Goal: Task Accomplishment & Management: Manage account settings

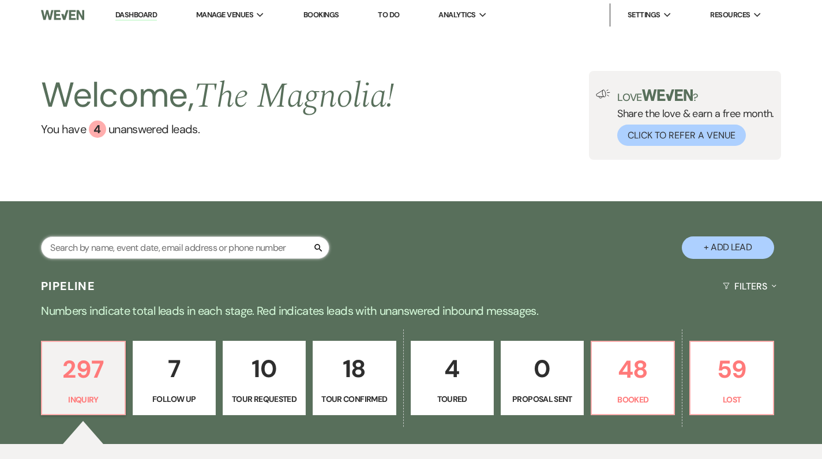
click at [228, 244] on input "text" at bounding box center [185, 247] width 288 height 22
type input "as"
select select "4"
select select "2"
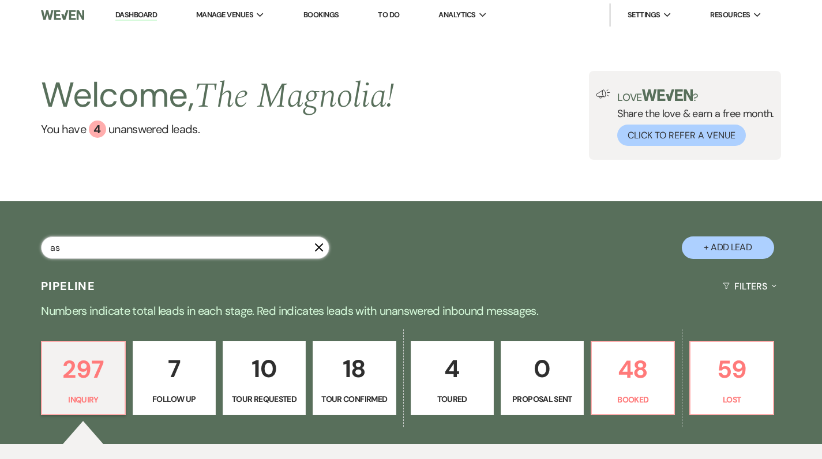
select select "8"
select select "6"
select select "8"
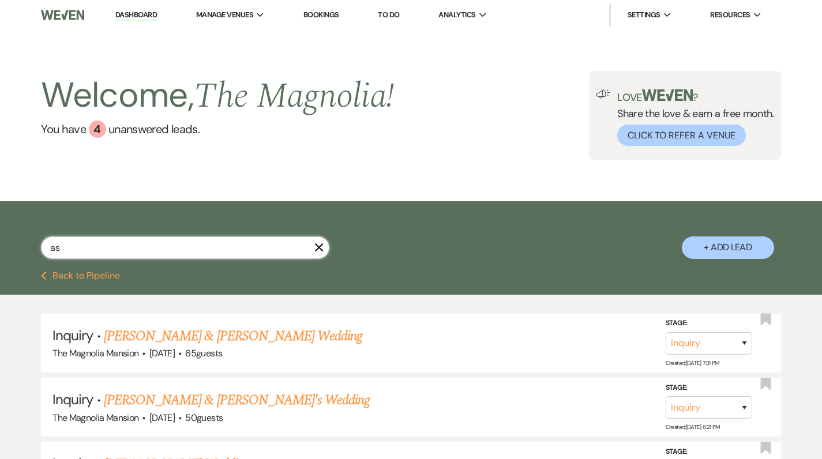
type input "ash"
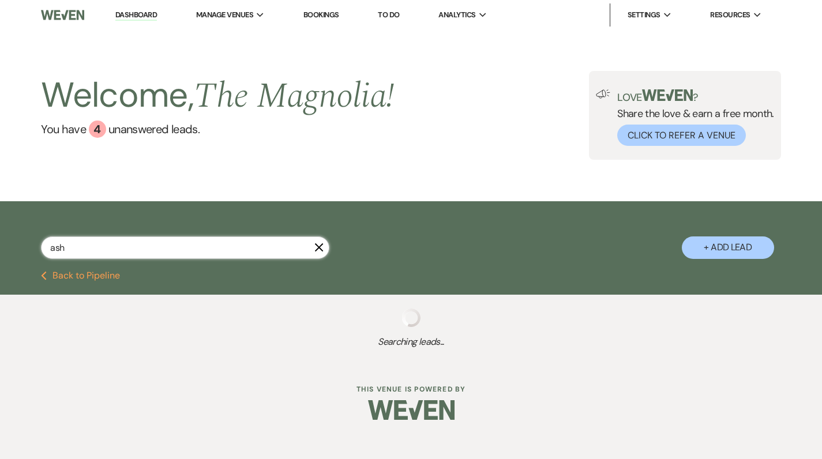
select select "8"
select select "6"
select select "8"
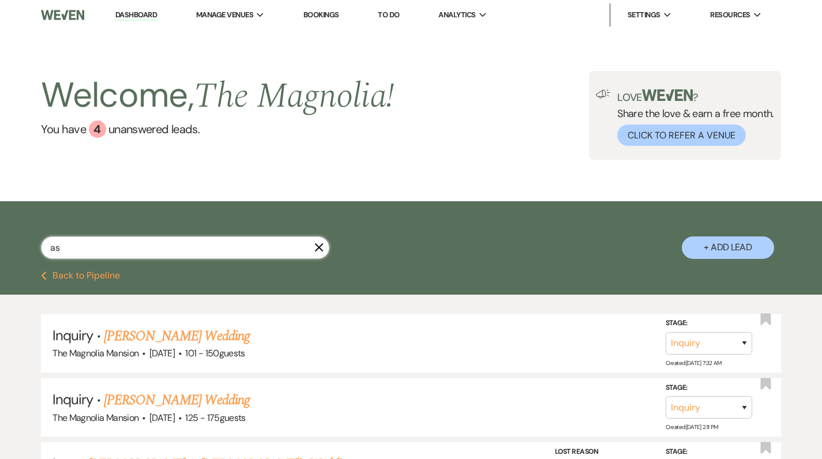
type input "a"
type input "al"
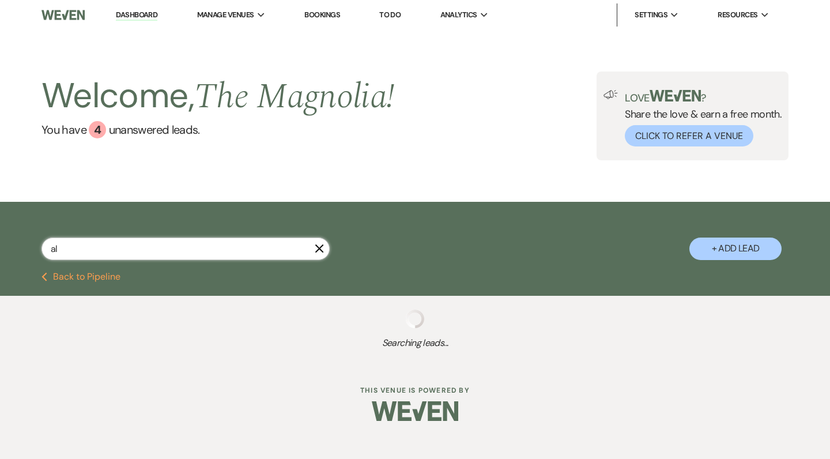
select select "4"
select select "2"
select select "4"
select select "8"
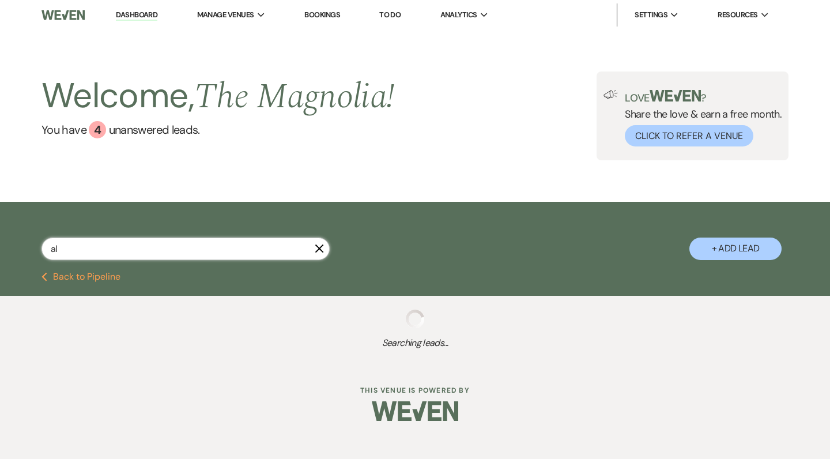
select select "2"
select select "9"
select select "2"
select select "8"
select select "6"
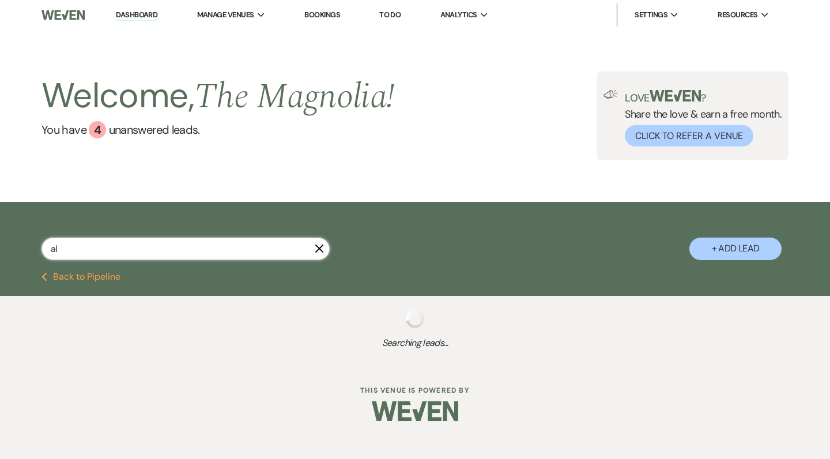
select select "4"
select select "2"
select select "8"
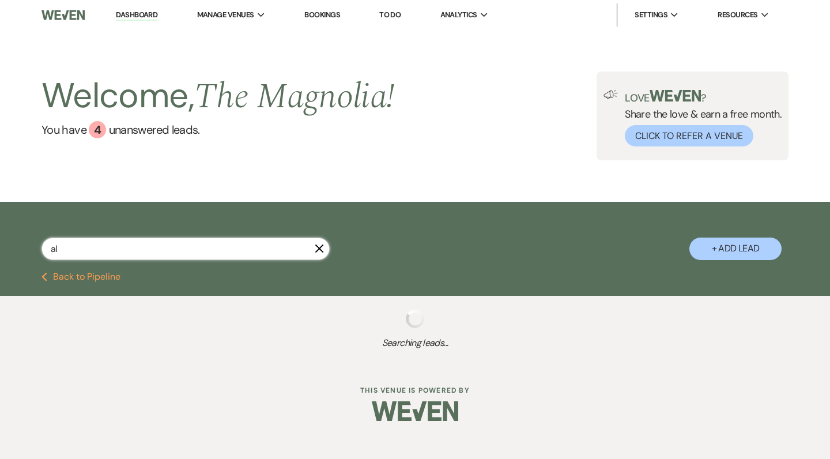
select select "6"
select select "8"
select select "1"
select select "8"
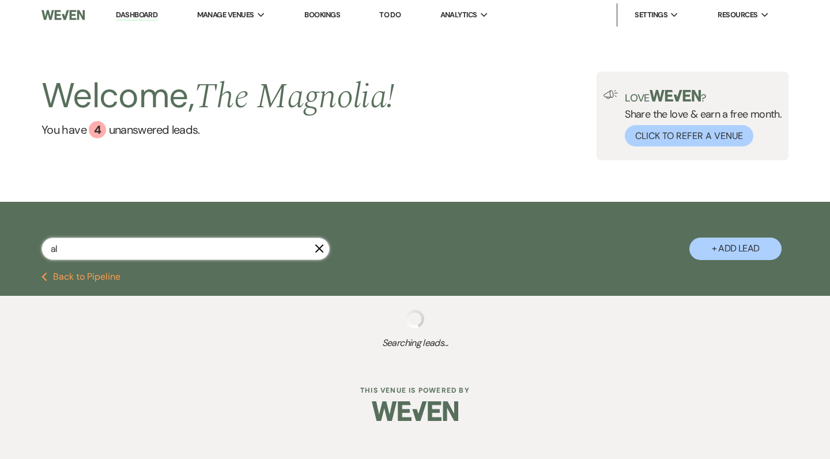
select select "6"
select select "8"
select select "6"
select select "8"
select select "5"
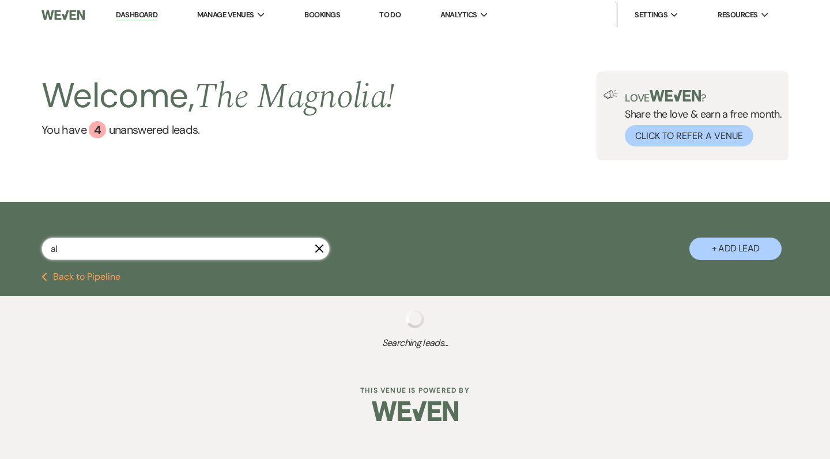
select select "8"
select select "6"
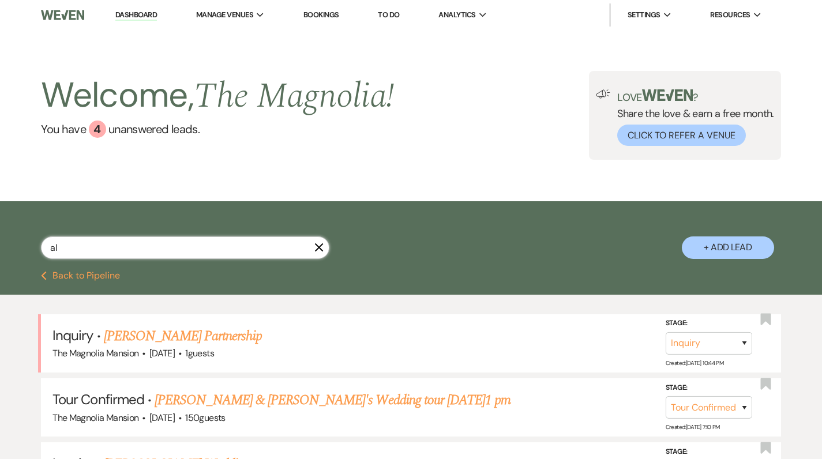
type input "ale"
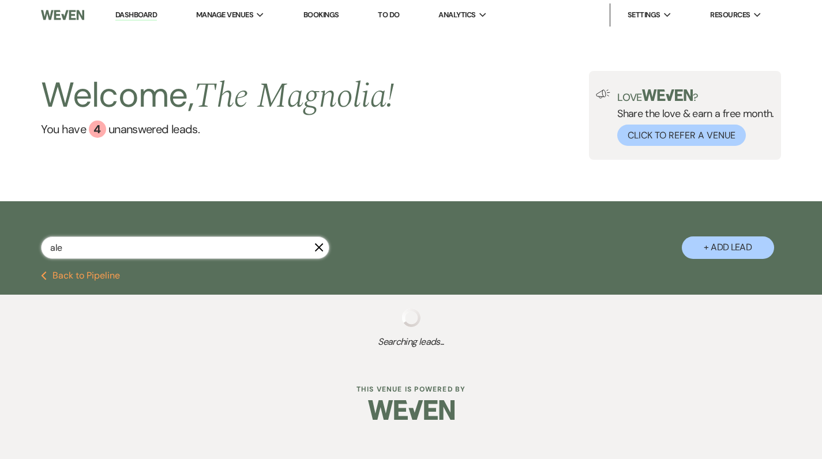
select select "4"
select select "8"
select select "6"
select select "2"
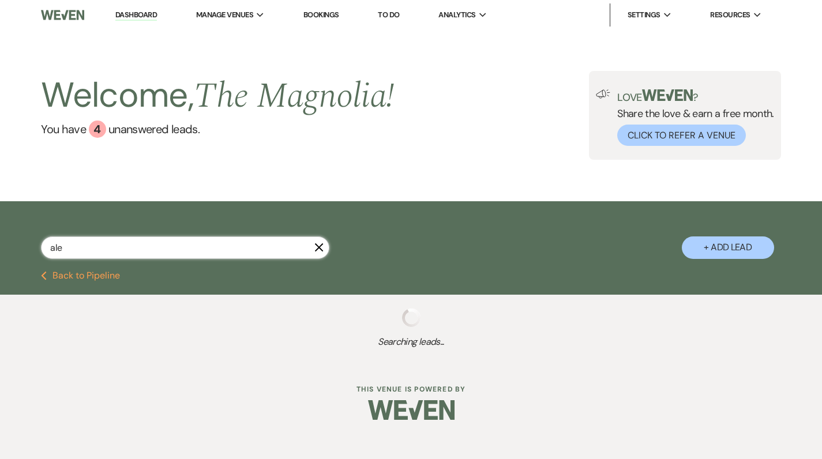
select select "8"
select select "6"
type input "alexi"
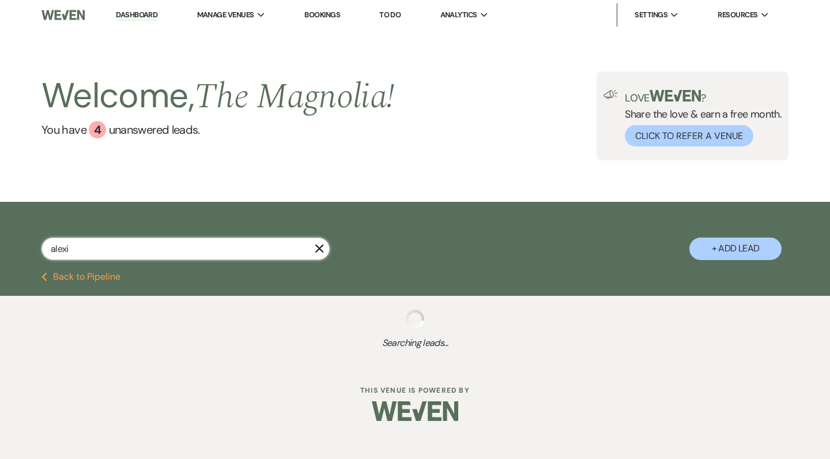
select select "4"
select select "2"
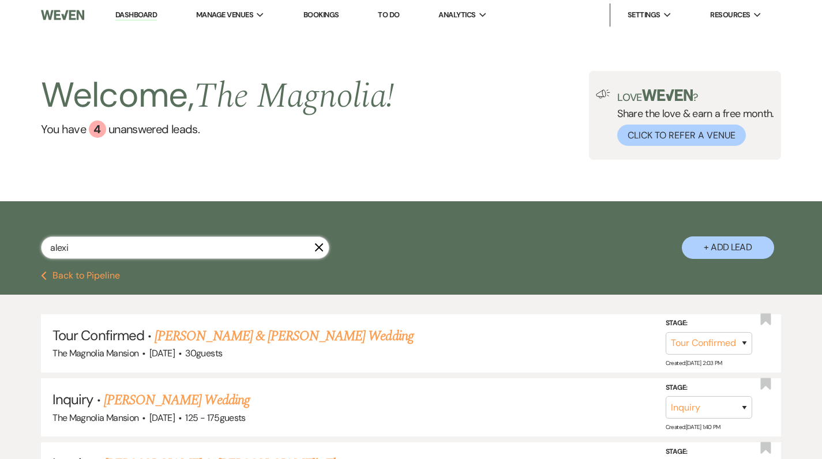
type input "[PERSON_NAME]"
select select "4"
type input "[PERSON_NAME]"
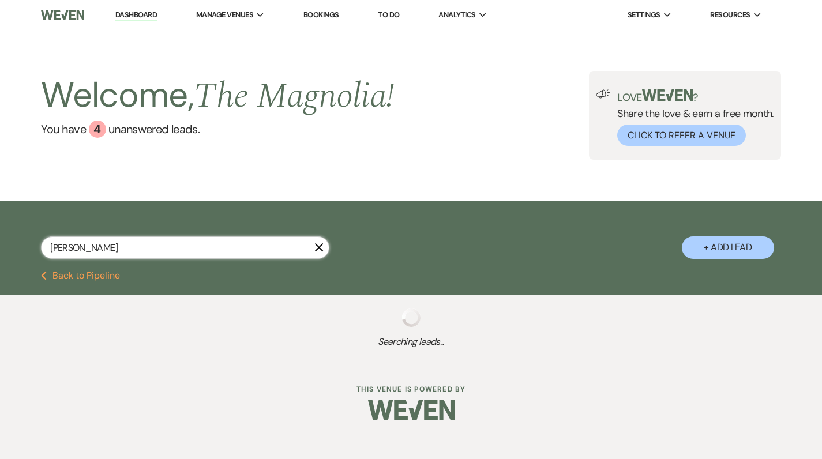
select select "4"
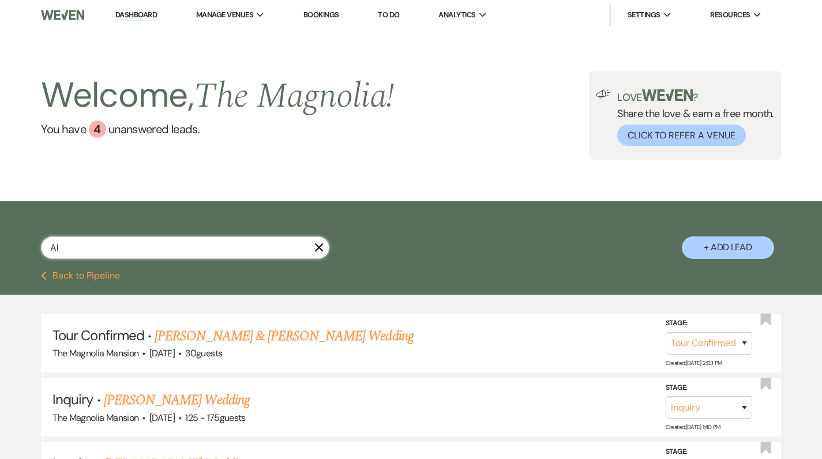
type input "A"
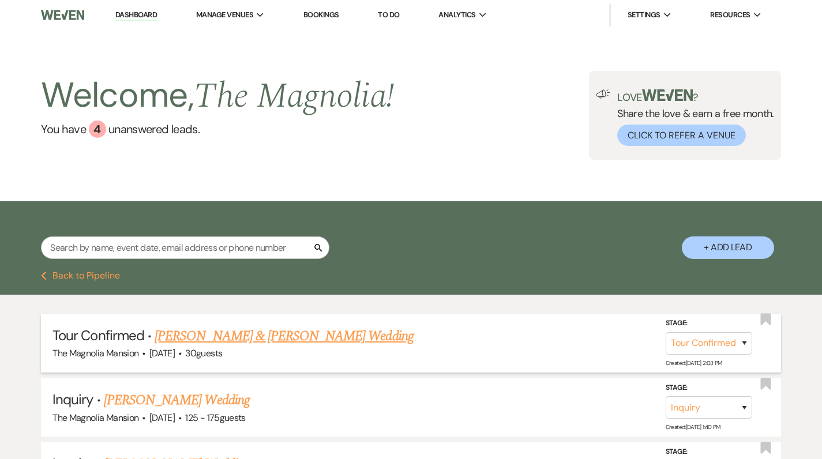
click at [265, 336] on link "[PERSON_NAME] & [PERSON_NAME] Wedding" at bounding box center [284, 336] width 258 height 21
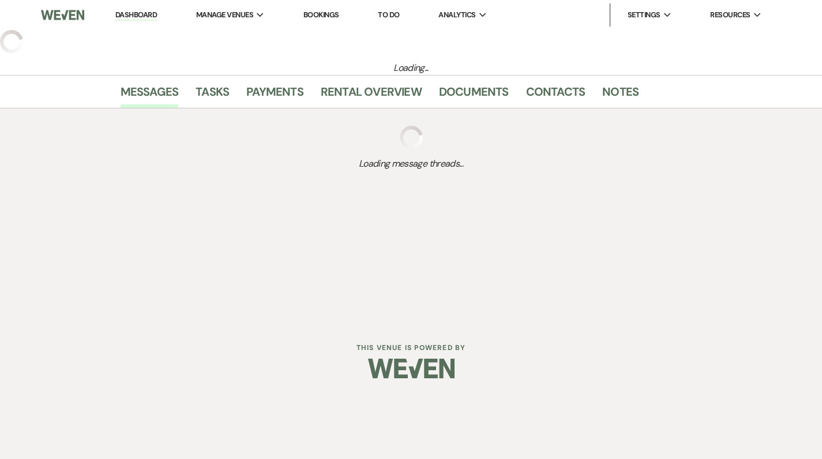
select select "4"
select select "5"
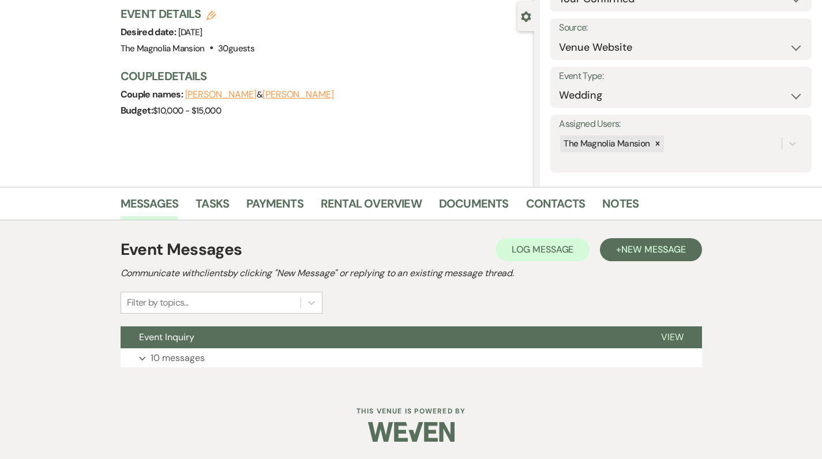
scroll to position [102, 0]
click at [176, 358] on p "10 messages" at bounding box center [177, 358] width 54 height 15
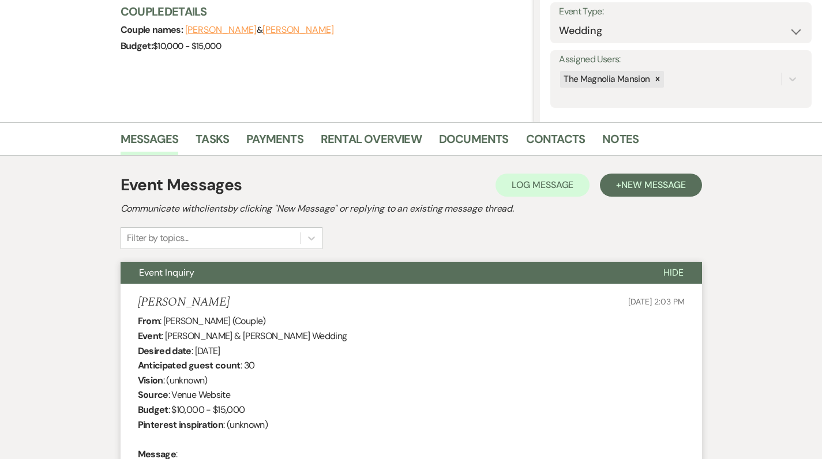
scroll to position [163, 0]
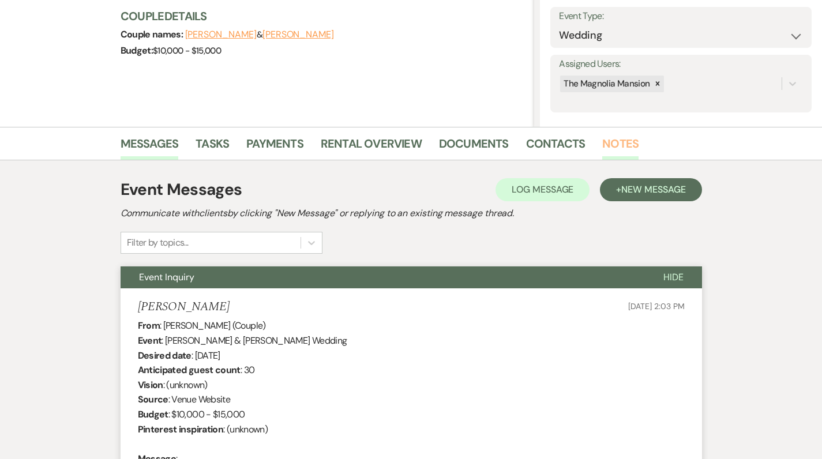
click at [615, 145] on link "Notes" at bounding box center [620, 146] width 36 height 25
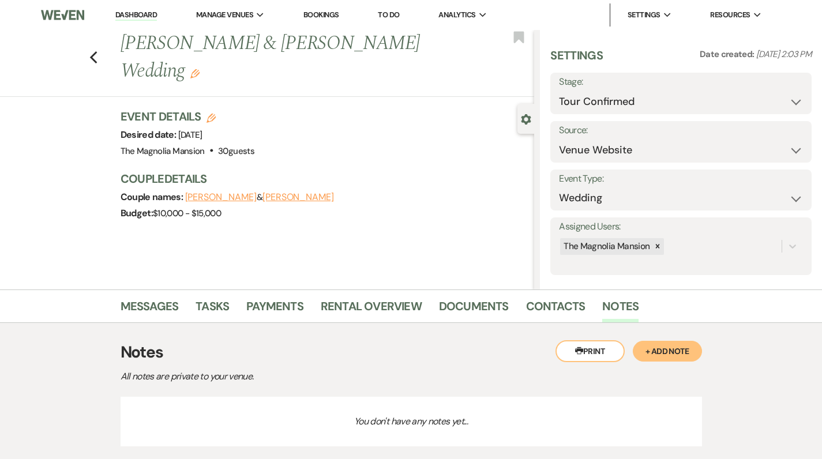
click at [668, 355] on button "+ Add Note" at bounding box center [667, 351] width 69 height 21
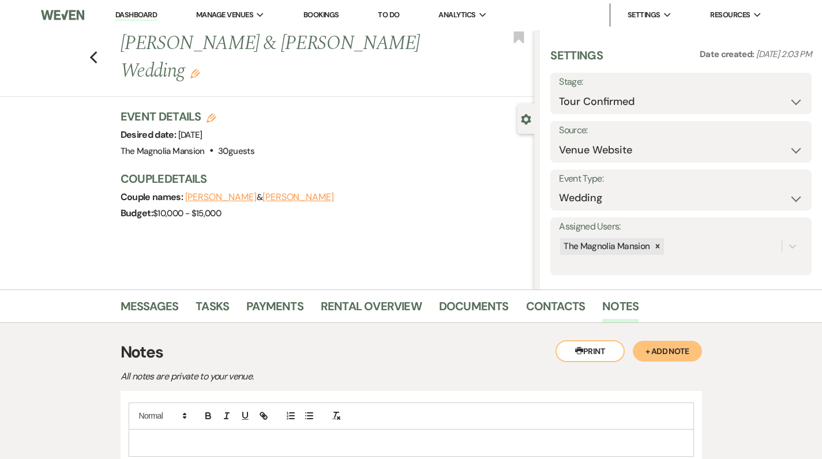
click at [168, 438] on p at bounding box center [411, 442] width 547 height 13
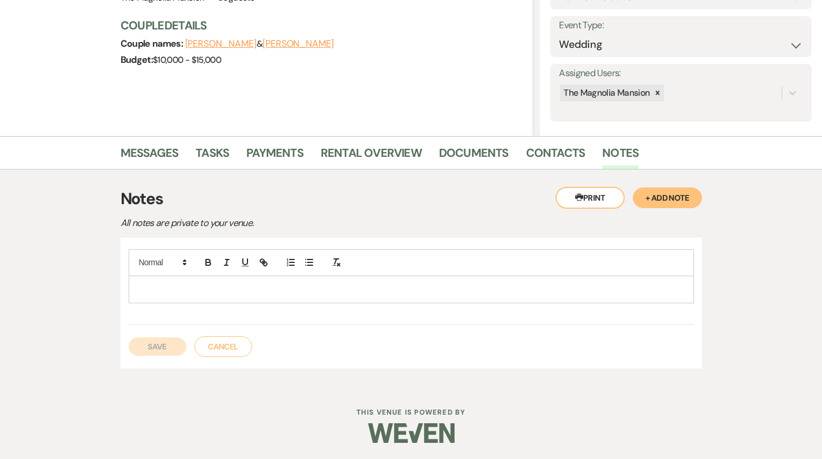
scroll to position [153, 0]
click at [167, 435] on div at bounding box center [411, 434] width 590 height 54
click at [179, 287] on p "spoke" at bounding box center [411, 290] width 547 height 13
click at [148, 349] on button "Save" at bounding box center [158, 347] width 58 height 18
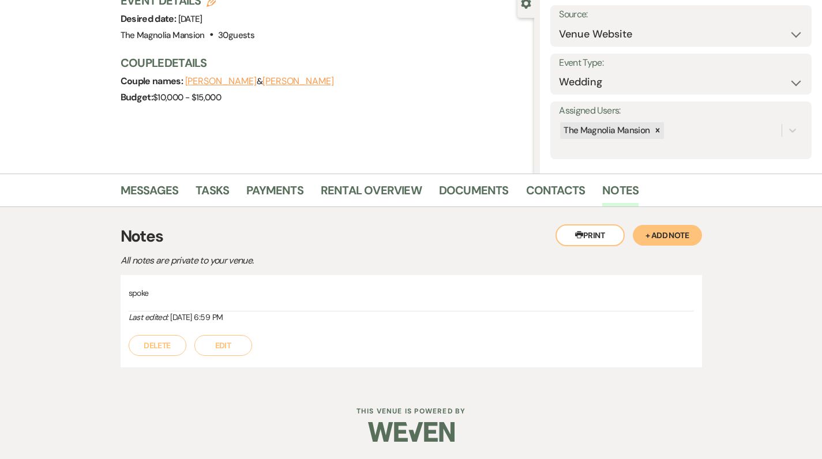
scroll to position [115, 0]
click at [663, 228] on button "+ Add Note" at bounding box center [667, 236] width 69 height 21
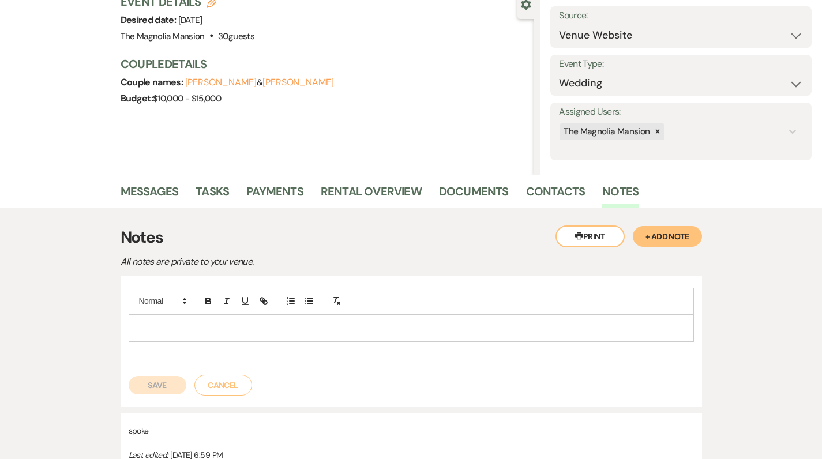
click at [142, 322] on p at bounding box center [411, 328] width 547 height 13
click at [142, 322] on p "spoke" at bounding box center [411, 328] width 547 height 13
click at [174, 326] on p "spoke" at bounding box center [411, 328] width 547 height 13
click at [150, 385] on button "Save" at bounding box center [158, 385] width 58 height 18
